Goal: Information Seeking & Learning: Check status

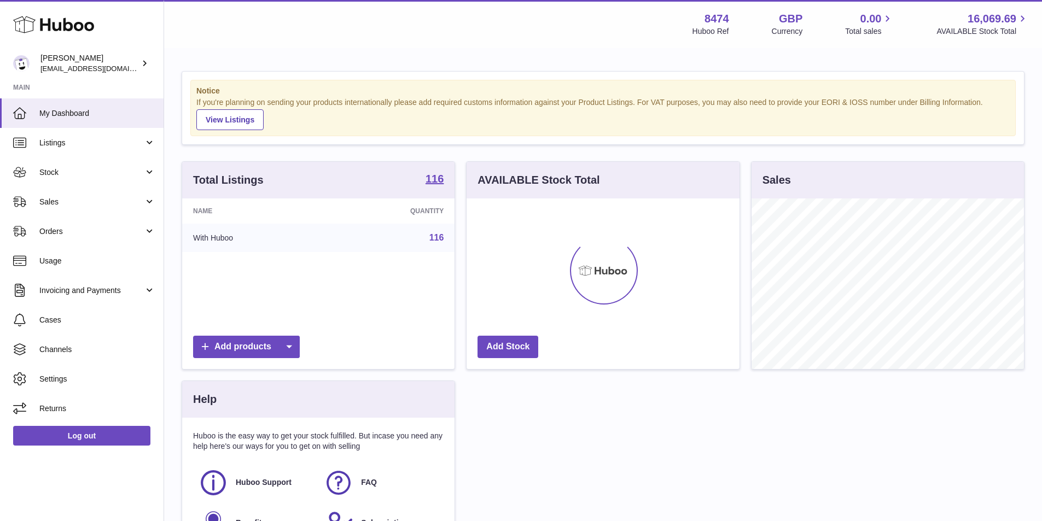
scroll to position [171, 273]
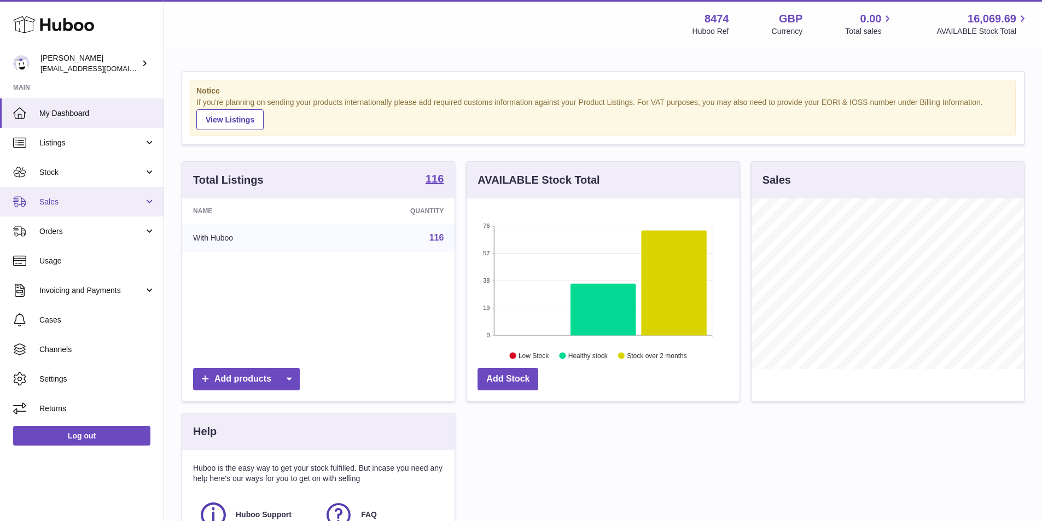
click at [69, 203] on span "Sales" at bounding box center [91, 202] width 104 height 10
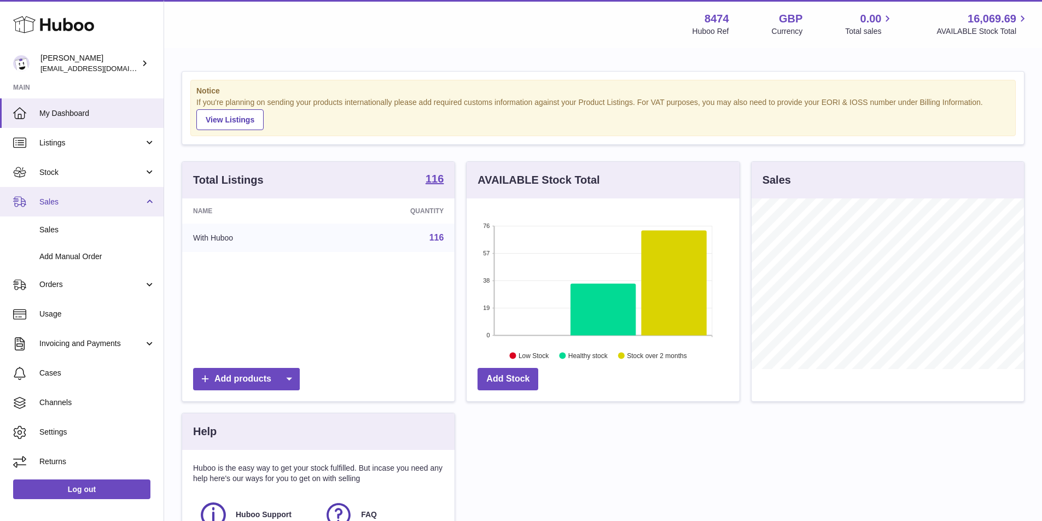
click at [148, 202] on link "Sales" at bounding box center [82, 202] width 164 height 30
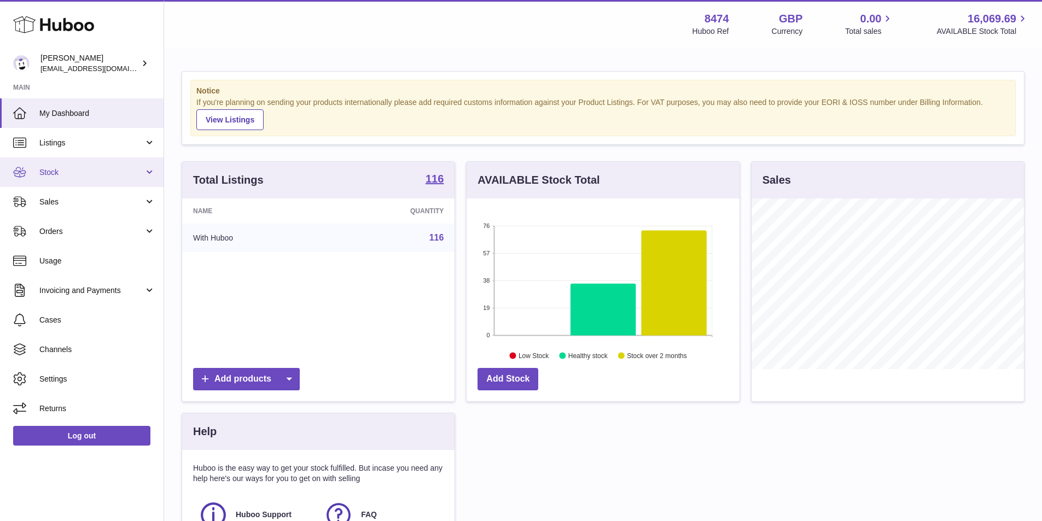
click at [62, 173] on span "Stock" at bounding box center [91, 172] width 104 height 10
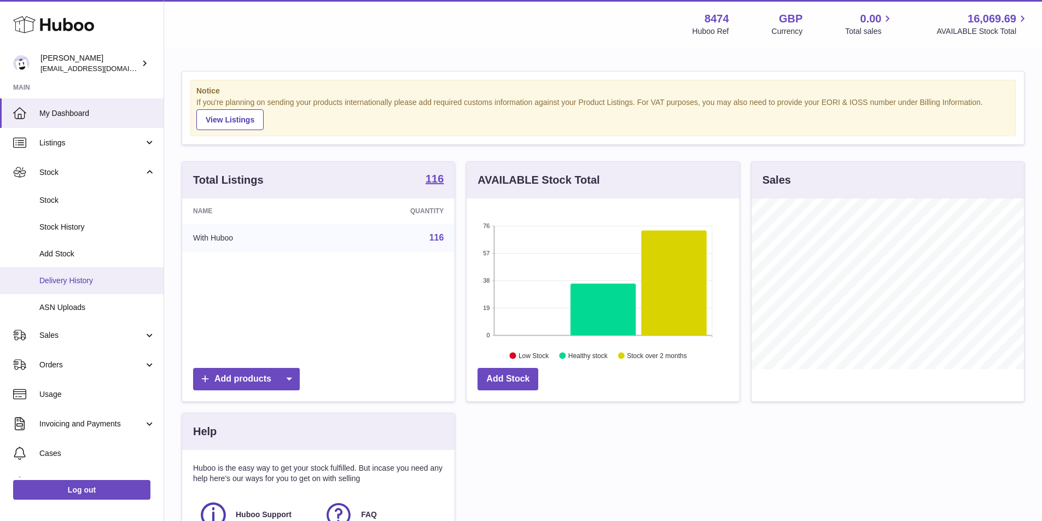
click at [68, 284] on span "Delivery History" at bounding box center [97, 281] width 116 height 10
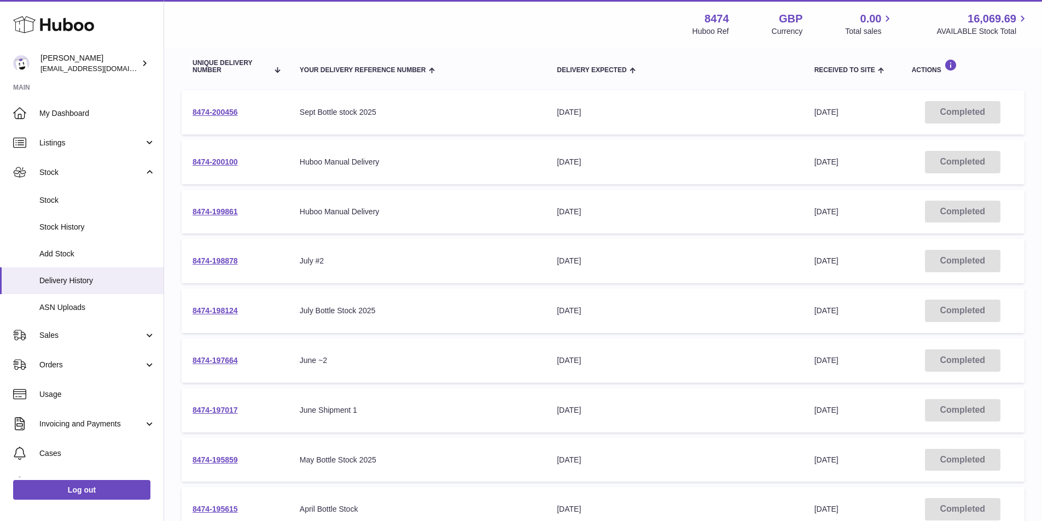
scroll to position [33, 0]
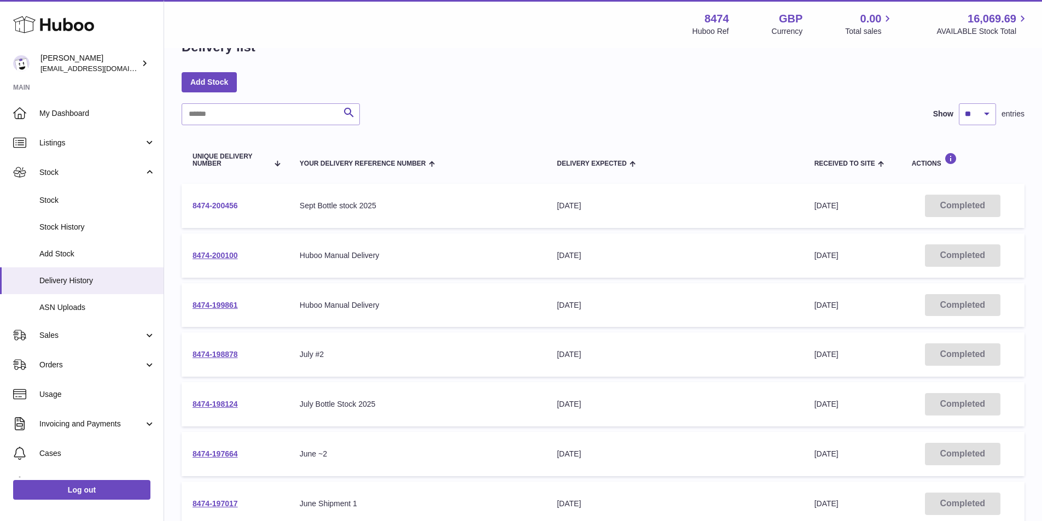
click at [224, 205] on link "8474-200456" at bounding box center [215, 205] width 45 height 9
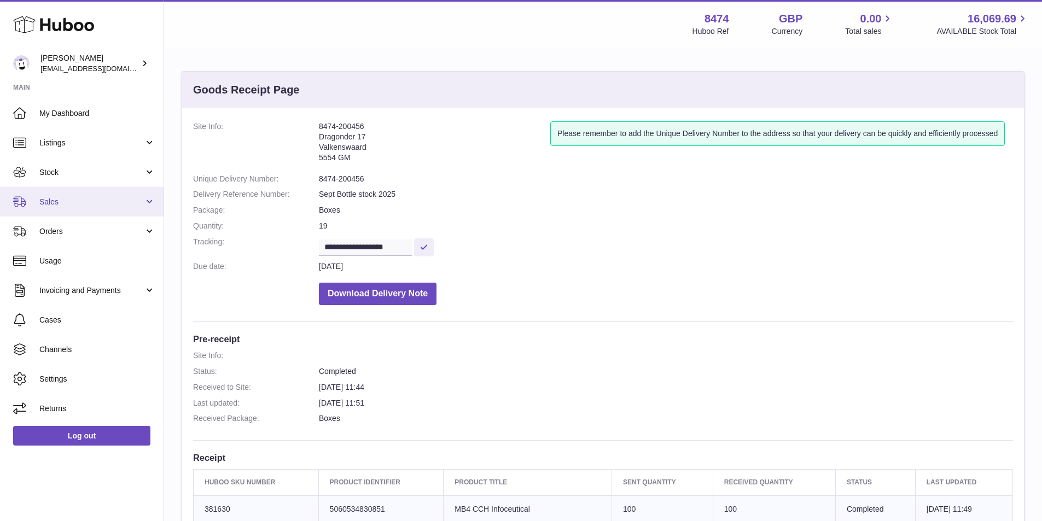
click at [71, 201] on span "Sales" at bounding box center [91, 202] width 104 height 10
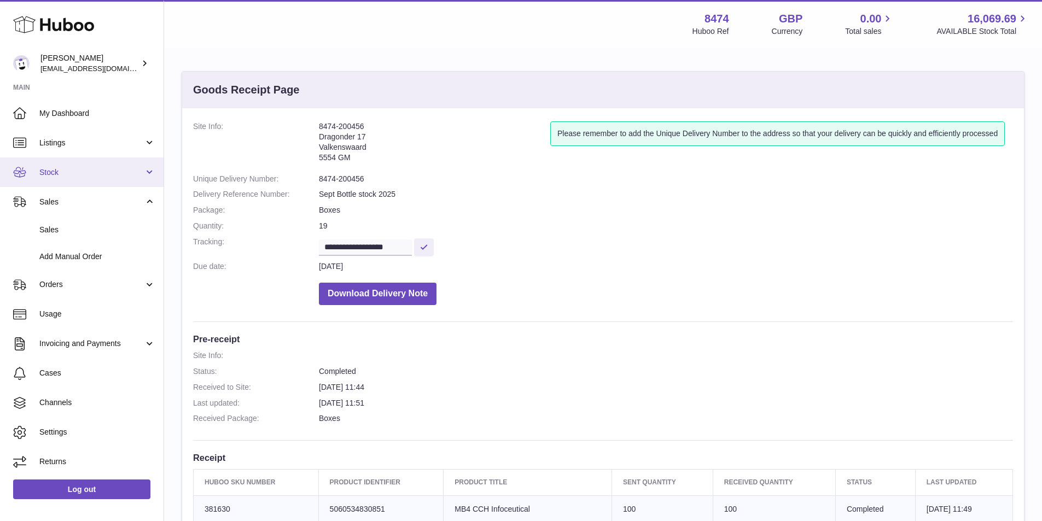
click at [60, 166] on link "Stock" at bounding box center [82, 173] width 164 height 30
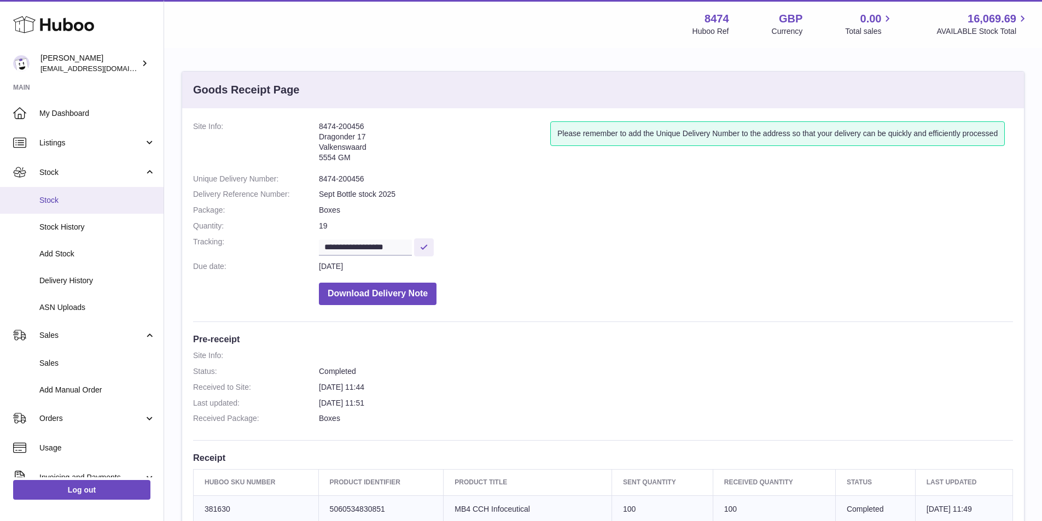
click at [67, 200] on span "Stock" at bounding box center [97, 200] width 116 height 10
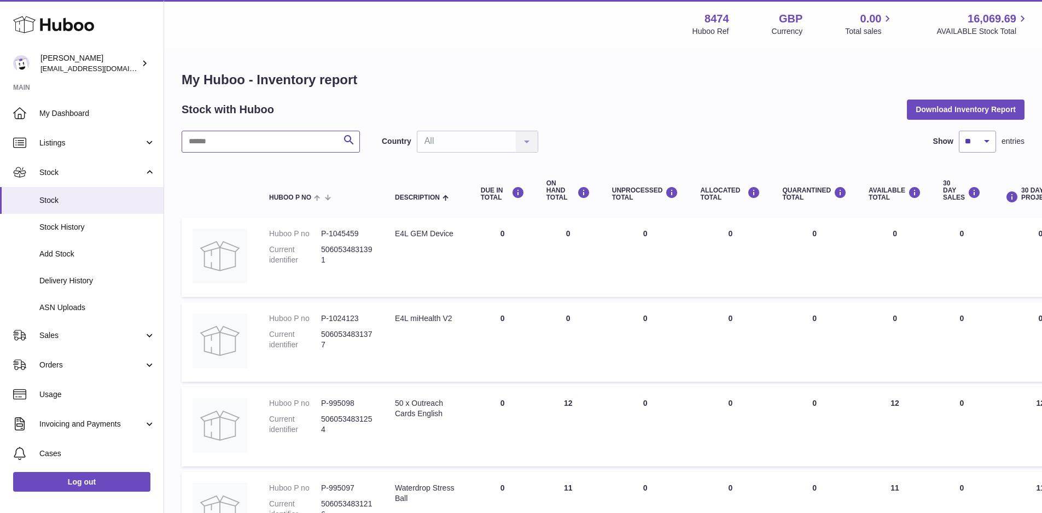
click at [257, 139] on input "text" at bounding box center [271, 142] width 178 height 22
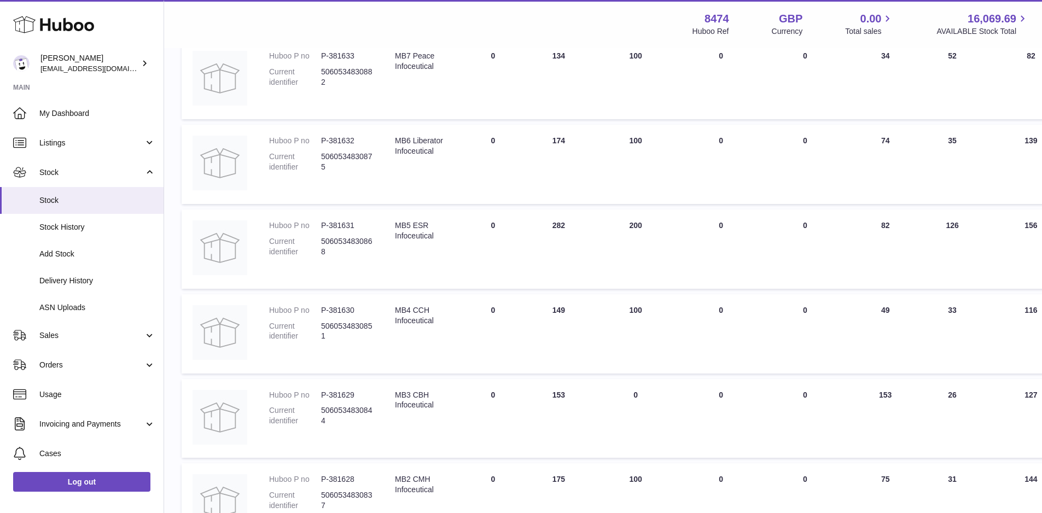
scroll to position [274, 0]
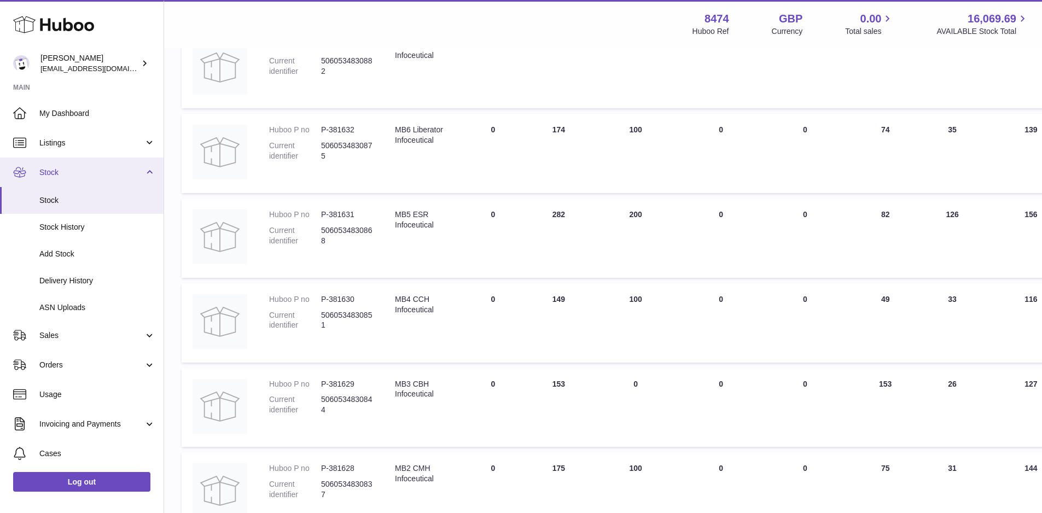
type input "**"
click at [81, 172] on span "Stock" at bounding box center [91, 172] width 104 height 10
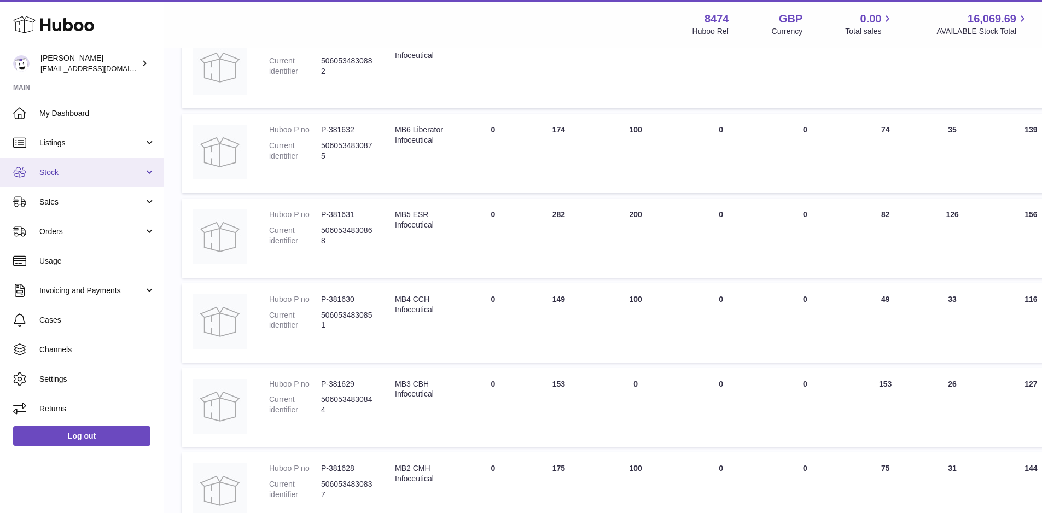
click at [79, 174] on span "Stock" at bounding box center [91, 172] width 104 height 10
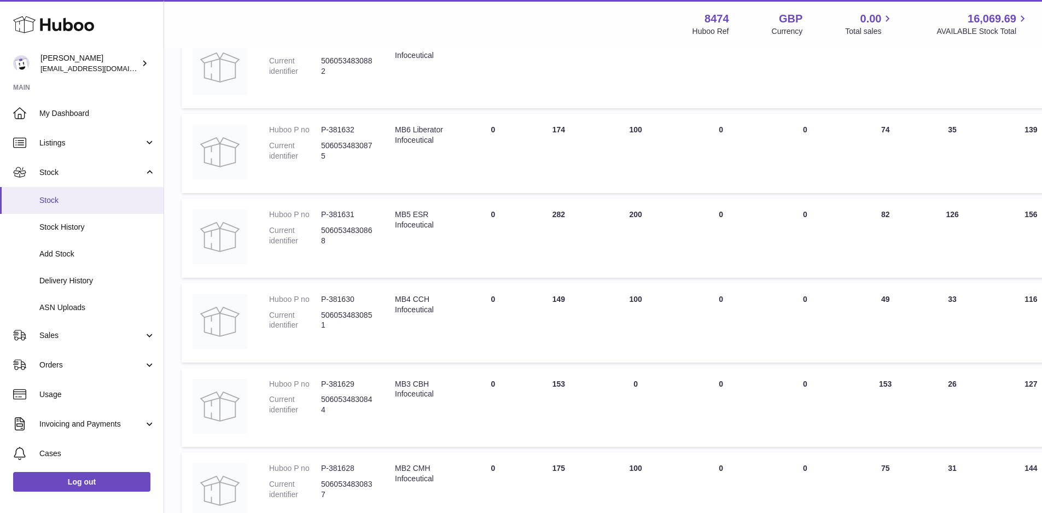
click at [57, 199] on span "Stock" at bounding box center [97, 200] width 116 height 10
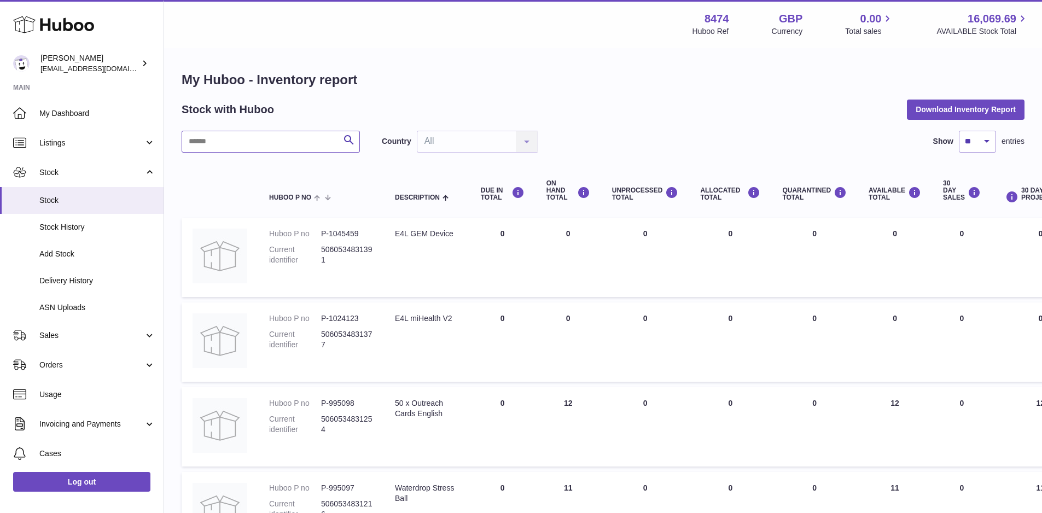
drag, startPoint x: 266, startPoint y: 143, endPoint x: 267, endPoint y: 137, distance: 6.6
click at [266, 138] on input "text" at bounding box center [271, 142] width 178 height 22
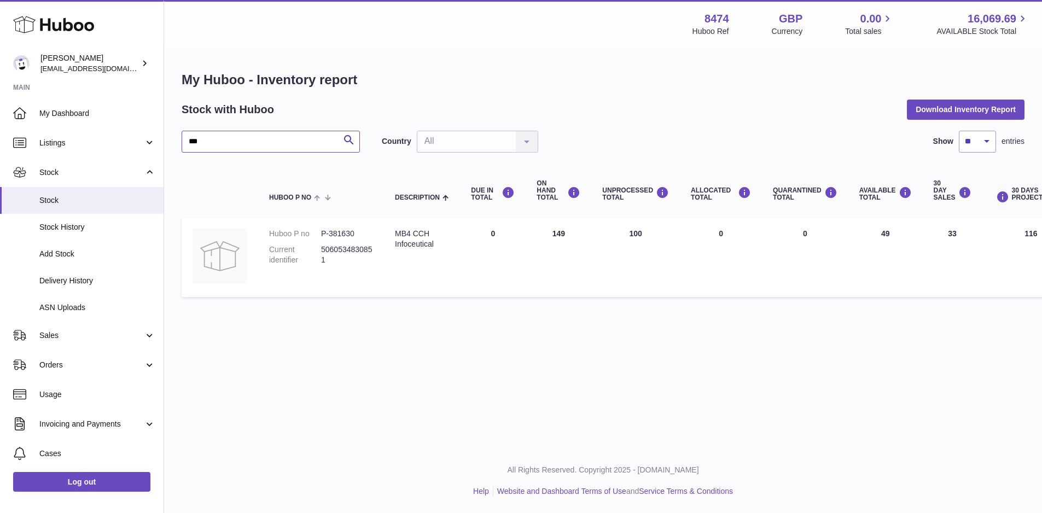
click at [222, 142] on input "***" at bounding box center [271, 142] width 178 height 22
drag, startPoint x: 231, startPoint y: 141, endPoint x: 152, endPoint y: 136, distance: 79.5
click at [153, 137] on div "Huboo [PERSON_NAME] [EMAIL_ADDRESS][DOMAIN_NAME] Main My Dashboard Listings Not…" at bounding box center [521, 256] width 1042 height 513
drag, startPoint x: 260, startPoint y: 144, endPoint x: 0, endPoint y: 127, distance: 260.3
click at [0, 128] on div "Huboo [PERSON_NAME] [EMAIL_ADDRESS][DOMAIN_NAME] Main My Dashboard Listings Not…" at bounding box center [521, 256] width 1042 height 513
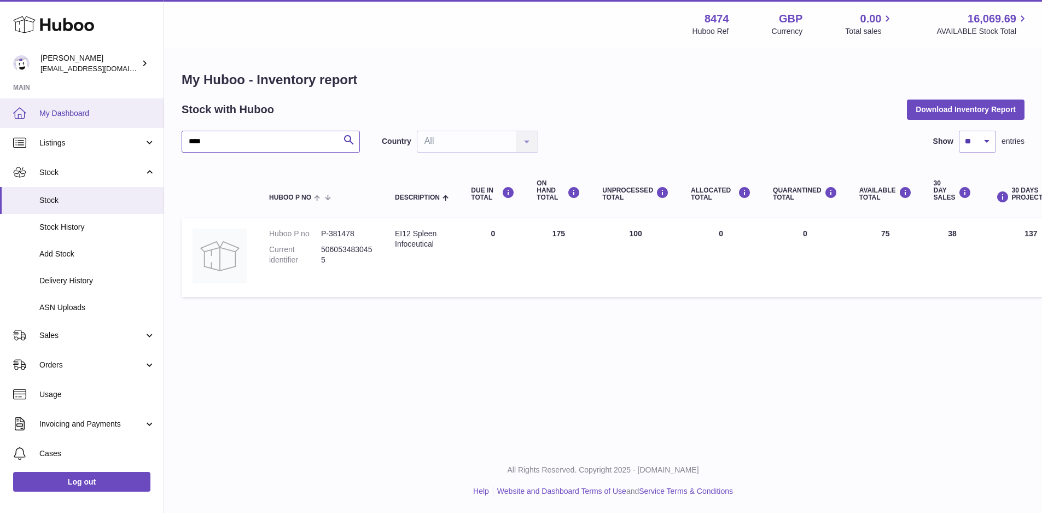
drag, startPoint x: 229, startPoint y: 138, endPoint x: 121, endPoint y: 114, distance: 109.9
click at [138, 129] on div "Huboo [PERSON_NAME] [EMAIL_ADDRESS][DOMAIN_NAME] Main My Dashboard Listings Not…" at bounding box center [521, 256] width 1042 height 513
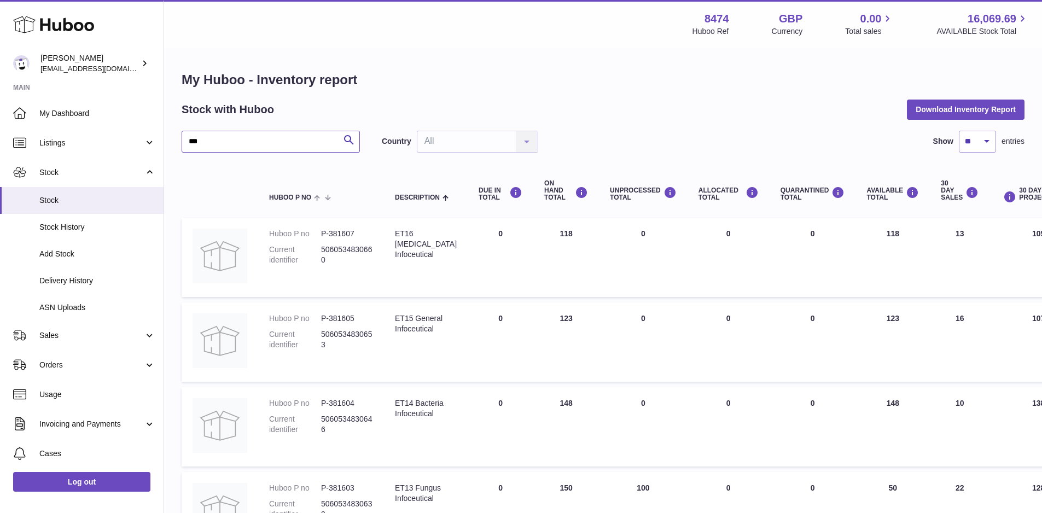
click at [280, 138] on input "***" at bounding box center [271, 142] width 178 height 22
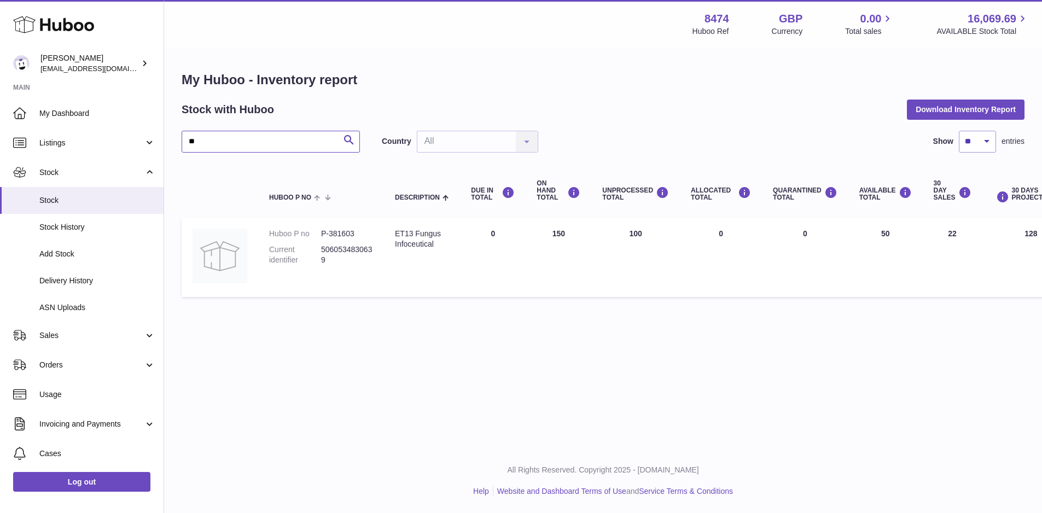
type input "*"
type input "***"
click at [102, 486] on link "Log out" at bounding box center [81, 482] width 137 height 20
